Goal: Navigation & Orientation: Find specific page/section

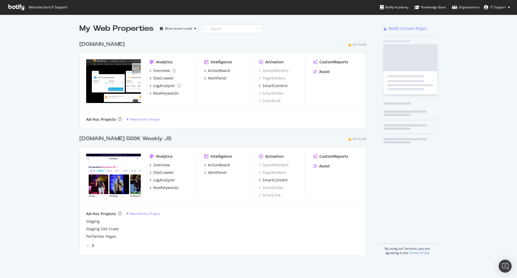
scroll to position [217, 287]
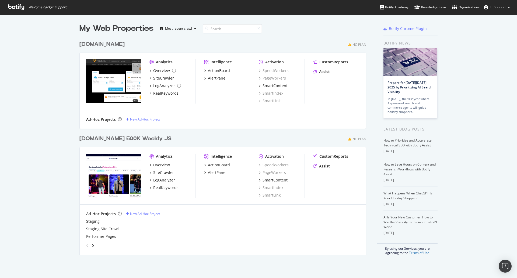
click at [39, 65] on div "My Web Properties Most recent crawl [DOMAIN_NAME] No Plan Analytics Overview Si…" at bounding box center [258, 139] width 517 height 249
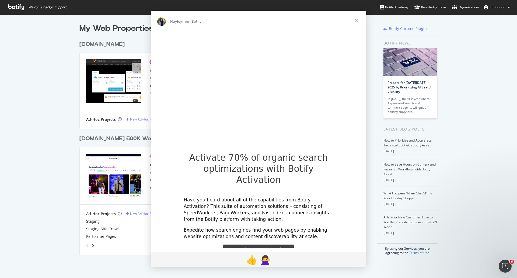
scroll to position [0, 0]
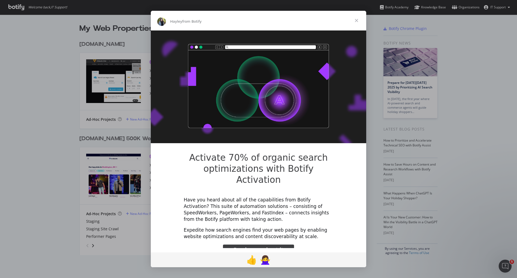
click at [357, 19] on span "Close" at bounding box center [356, 20] width 19 height 19
